Goal: Navigation & Orientation: Find specific page/section

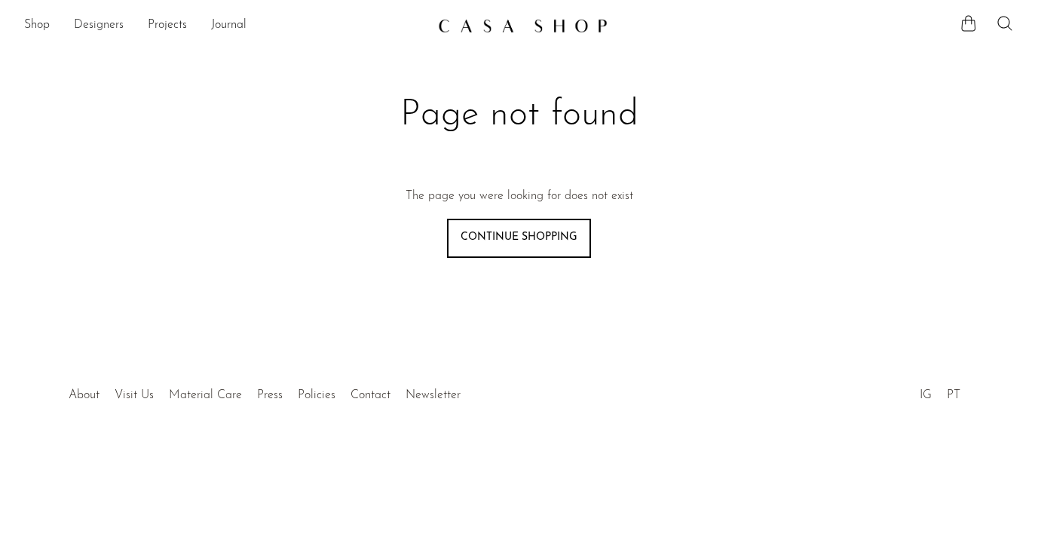
click at [98, 20] on link "Designers" at bounding box center [99, 26] width 50 height 20
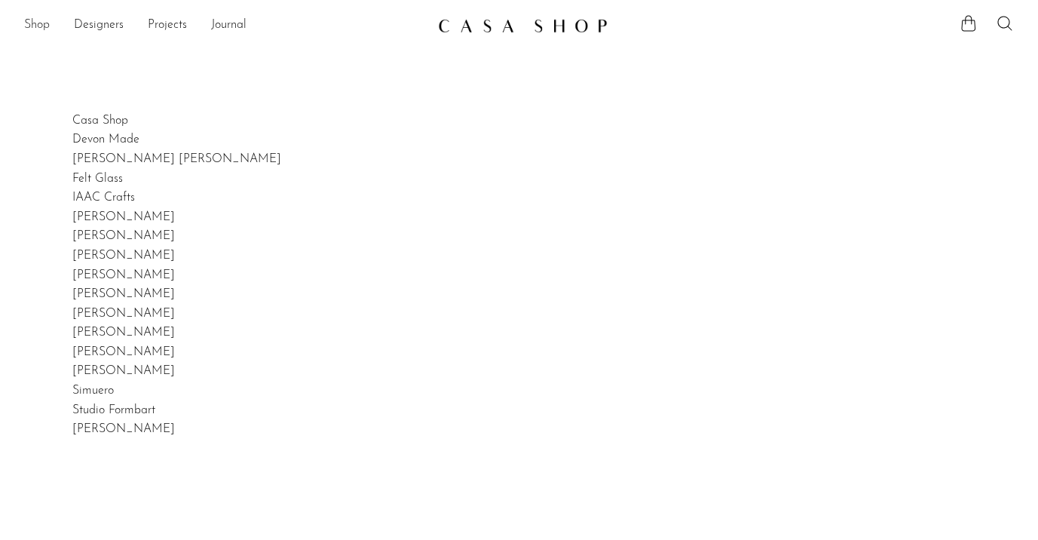
click at [34, 23] on link "Shop" at bounding box center [37, 26] width 26 height 20
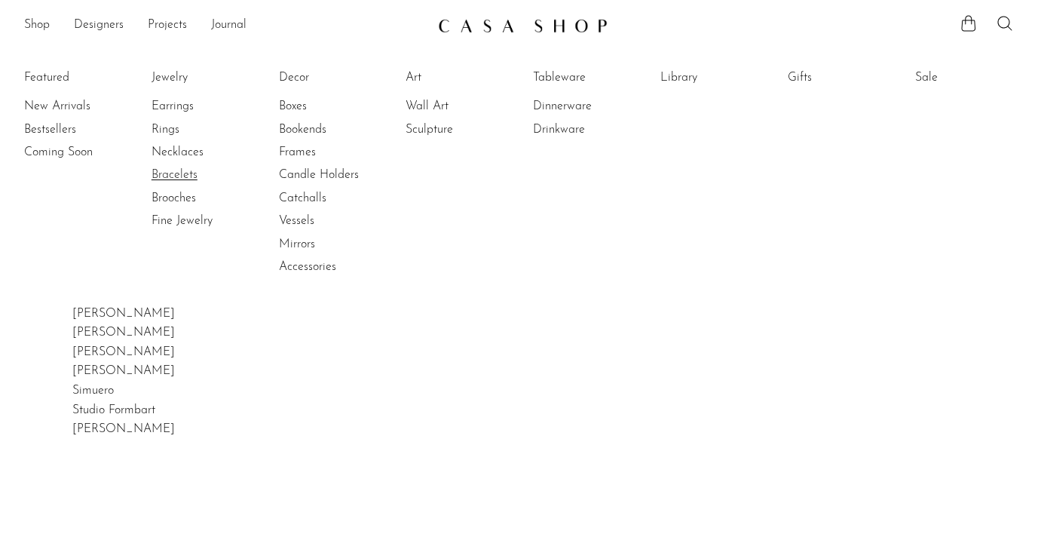
click at [185, 182] on link "Bracelets" at bounding box center [207, 175] width 113 height 17
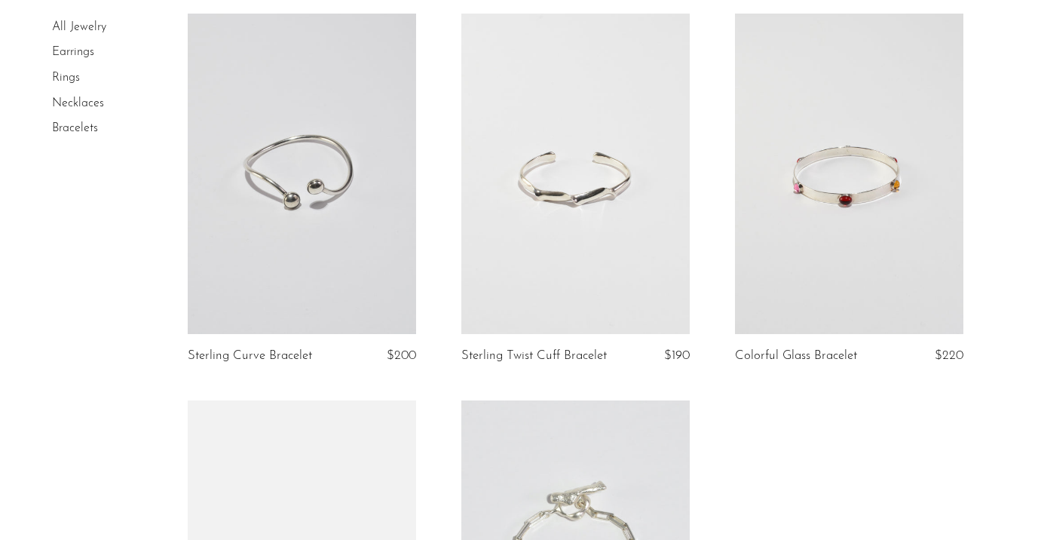
scroll to position [926, 0]
